Goal: Find specific page/section: Find specific page/section

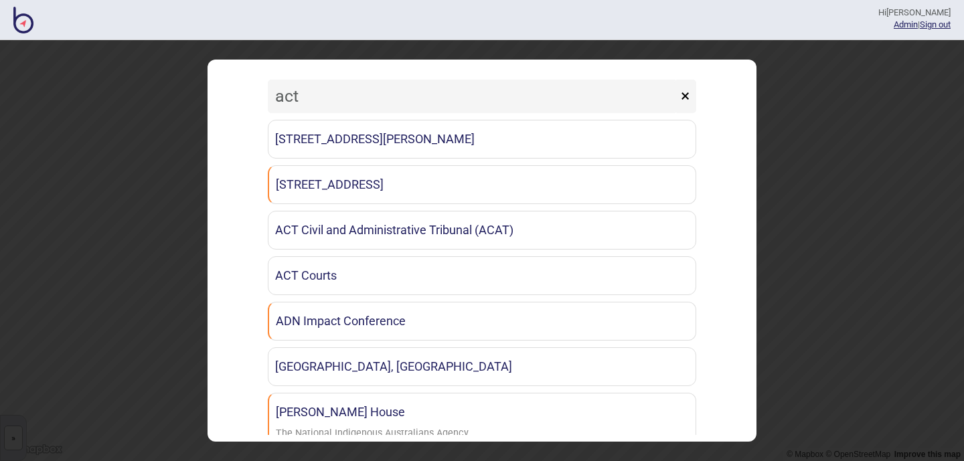
click at [331, 97] on input "act" at bounding box center [473, 96] width 410 height 33
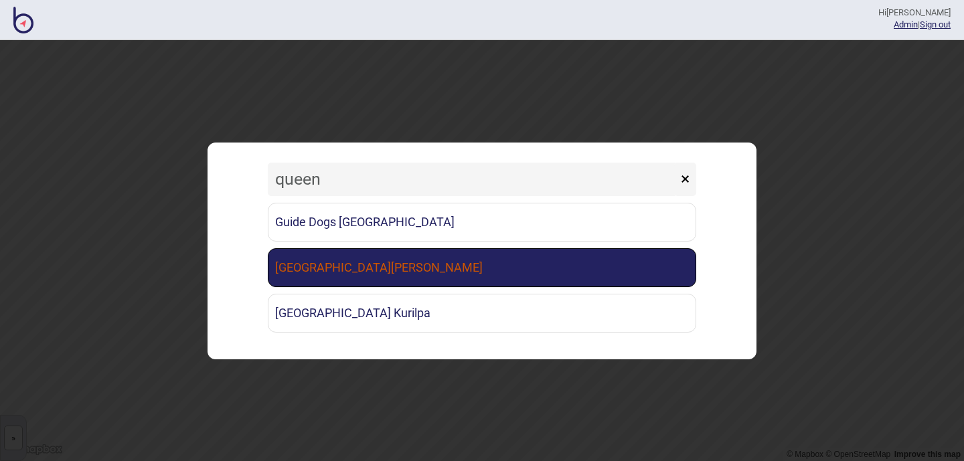
type input "queen"
click at [345, 270] on link "Queen Elizabeth II Medical Centre" at bounding box center [482, 267] width 428 height 39
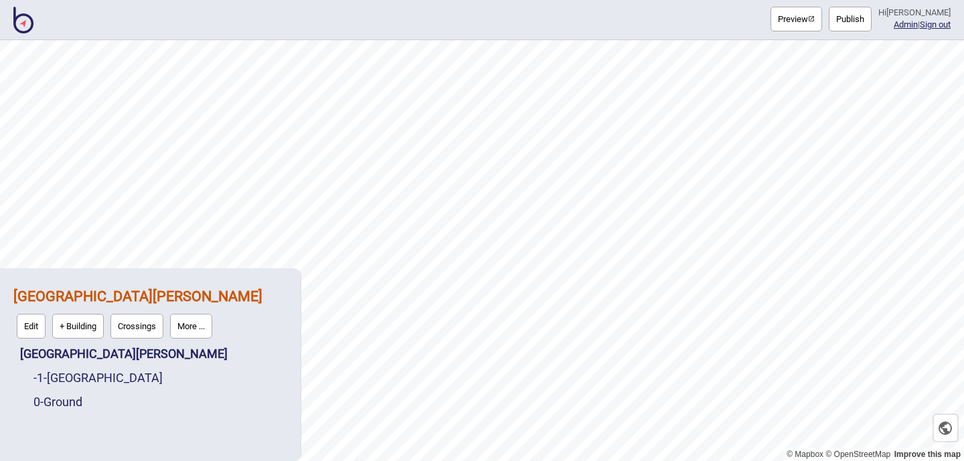
click at [185, 321] on button "More ..." at bounding box center [191, 326] width 42 height 25
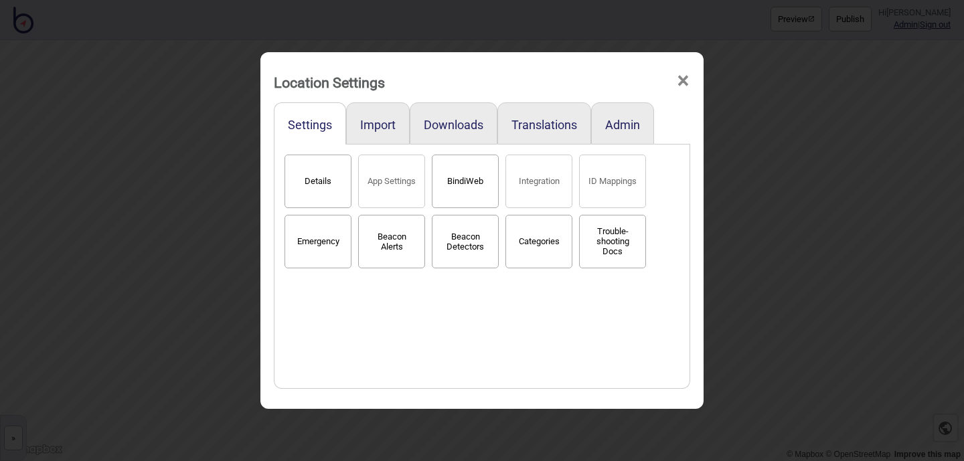
click at [465, 185] on button "BindiWeb" at bounding box center [465, 182] width 67 height 54
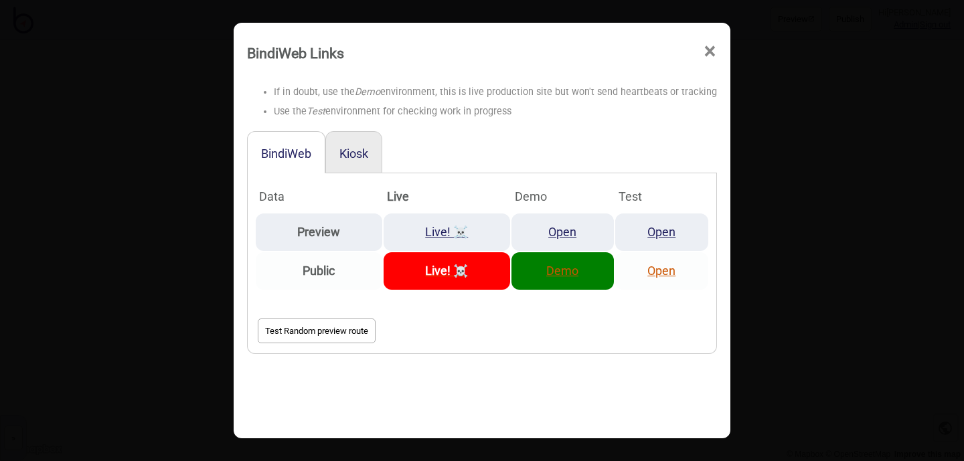
click at [563, 272] on link "Demo" at bounding box center [562, 271] width 32 height 14
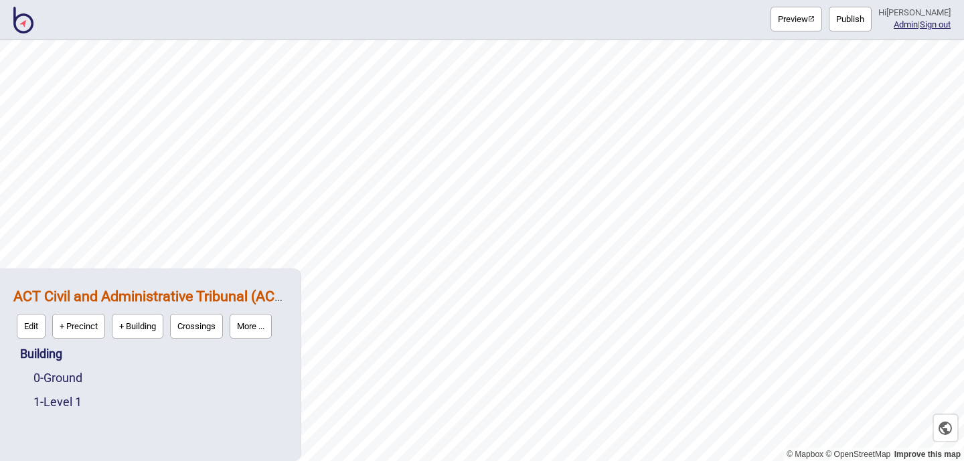
click at [258, 327] on button "More ..." at bounding box center [251, 326] width 42 height 25
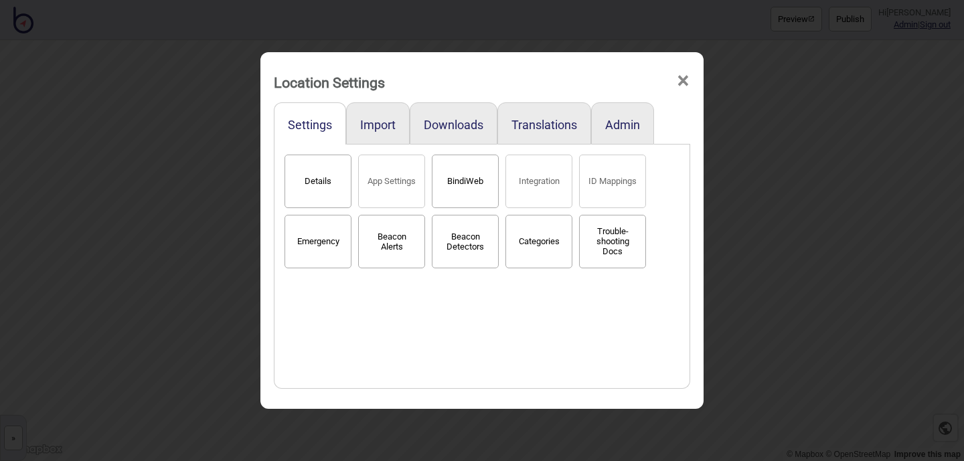
click at [479, 175] on button "BindiWeb" at bounding box center [465, 182] width 67 height 54
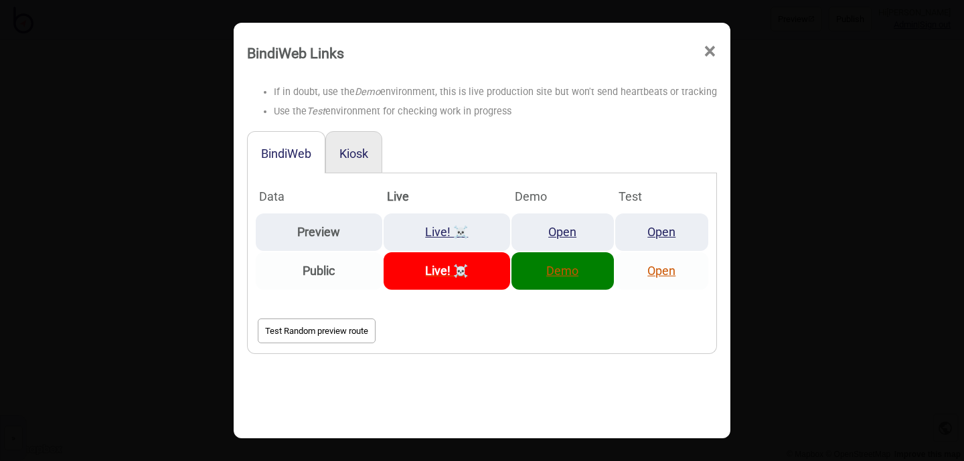
click at [573, 278] on link "Demo" at bounding box center [562, 271] width 32 height 14
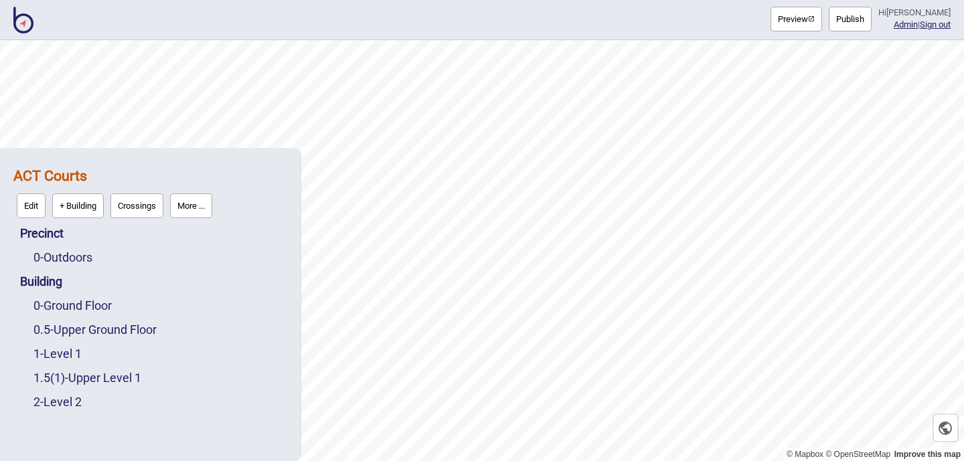
click at [212, 205] on button "More ..." at bounding box center [191, 205] width 42 height 25
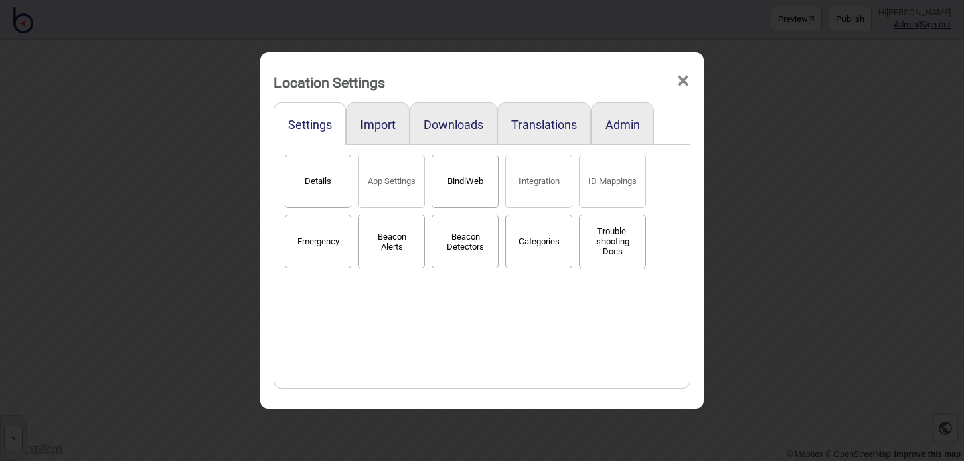
click at [501, 172] on div "Details App Settings BindiWeb Integration ID Mappings Emergency Beacon Alerts B…" at bounding box center [482, 266] width 402 height 231
click at [488, 172] on button "BindiWeb" at bounding box center [465, 182] width 67 height 54
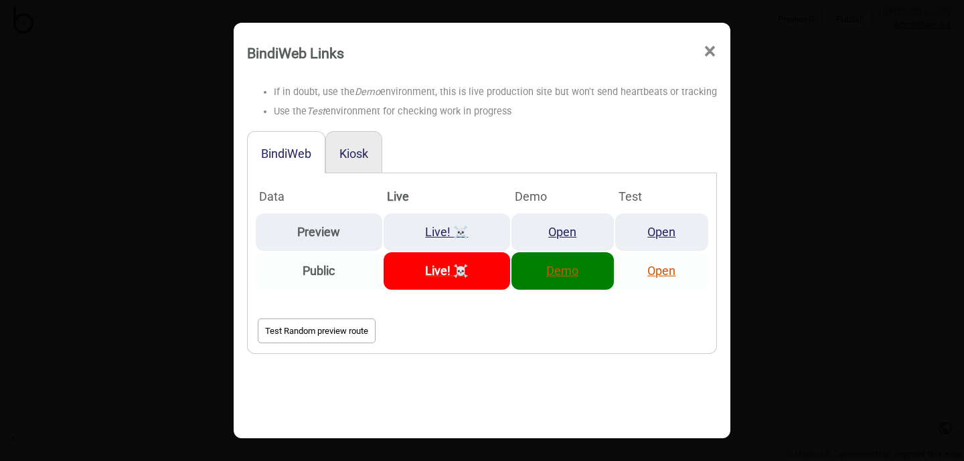
click at [557, 278] on td "Demo" at bounding box center [562, 270] width 102 height 37
click at [550, 274] on link "Demo" at bounding box center [562, 271] width 32 height 14
